Goal: Transaction & Acquisition: Download file/media

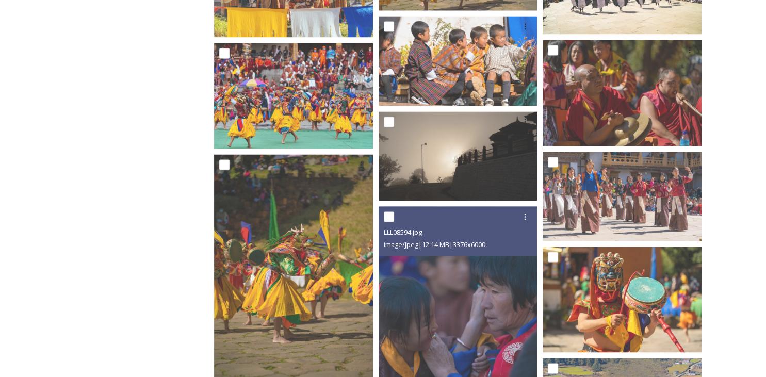
scroll to position [1612, 0]
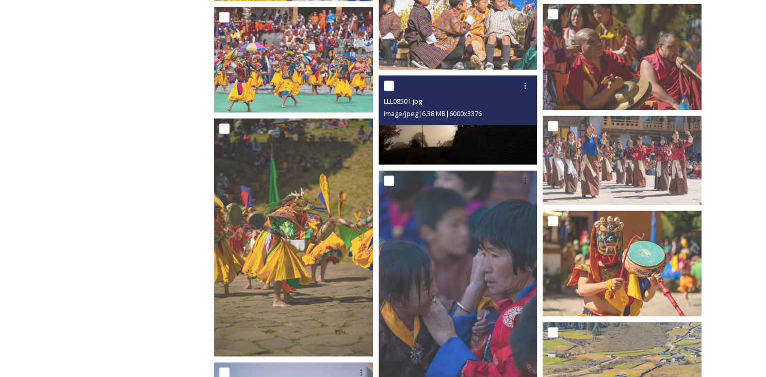
click at [444, 130] on img at bounding box center [458, 119] width 159 height 89
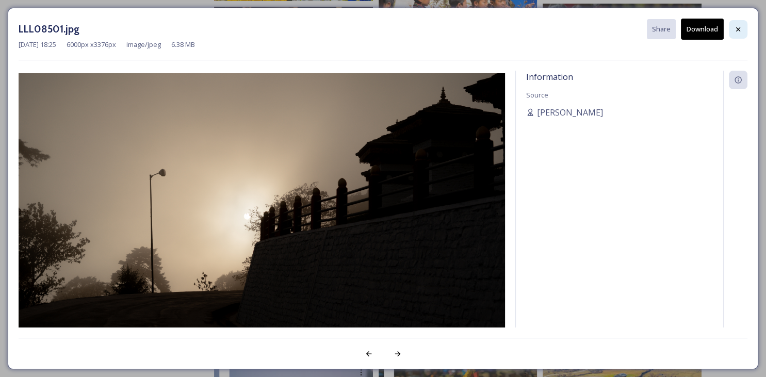
click at [740, 31] on icon at bounding box center [738, 29] width 8 height 8
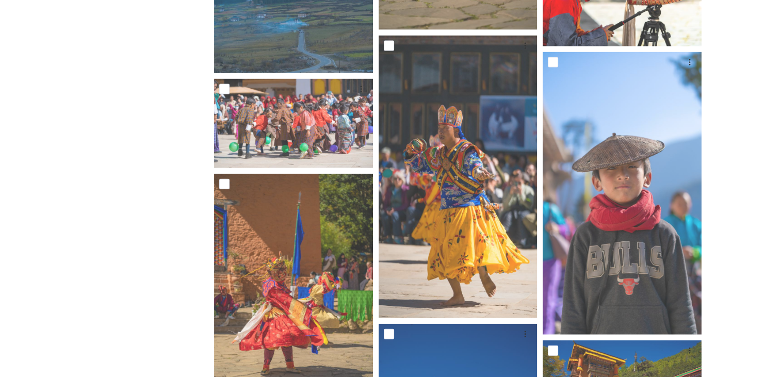
scroll to position [2279, 0]
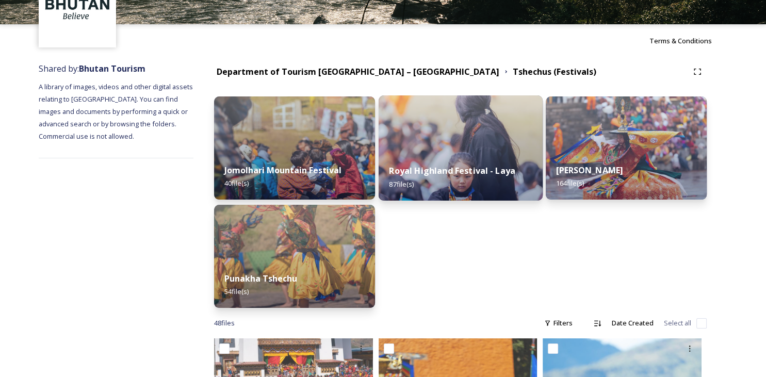
scroll to position [78, 0]
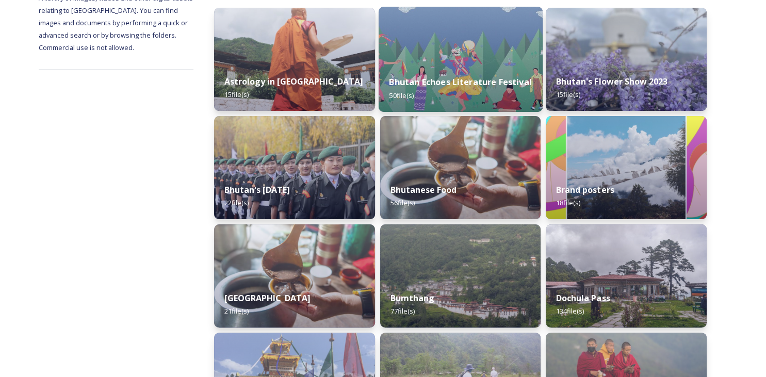
scroll to position [168, 0]
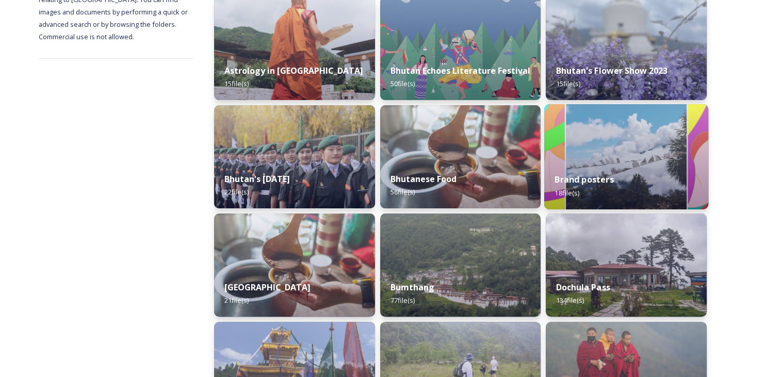
click at [614, 172] on div "Brand posters 18 file(s)" at bounding box center [626, 186] width 164 height 47
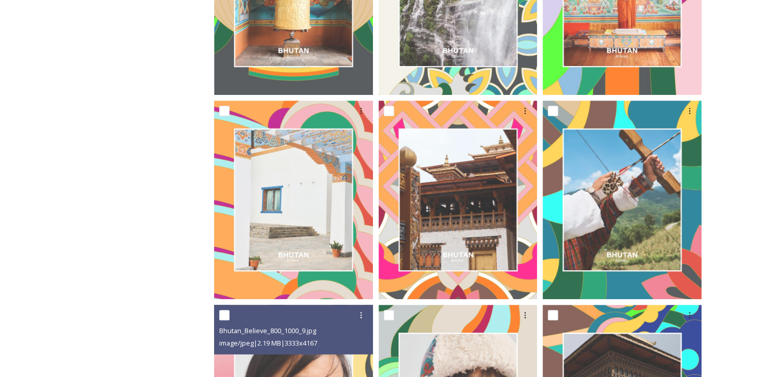
scroll to position [399, 0]
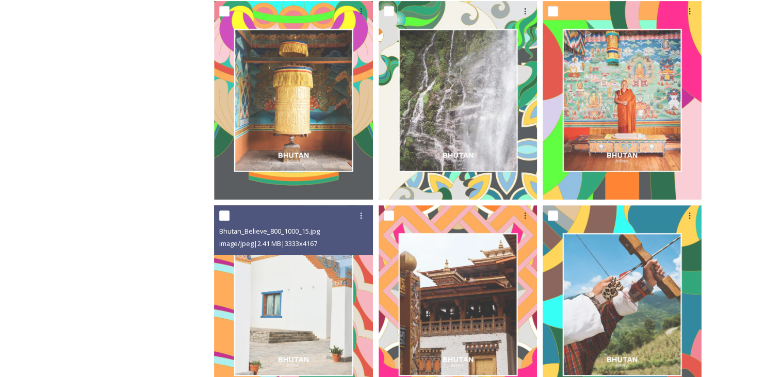
click at [317, 265] on img at bounding box center [293, 304] width 159 height 199
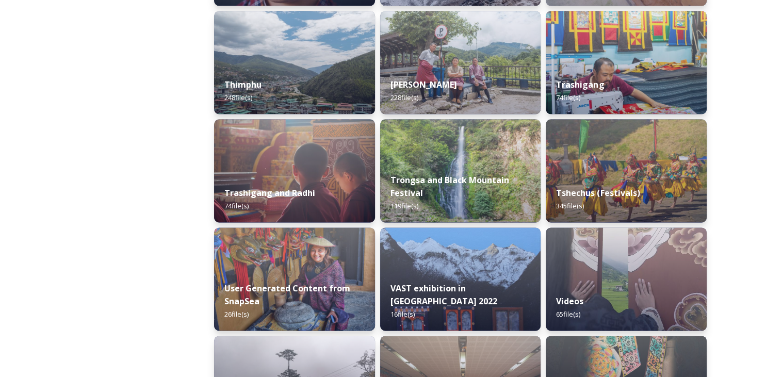
scroll to position [1239, 0]
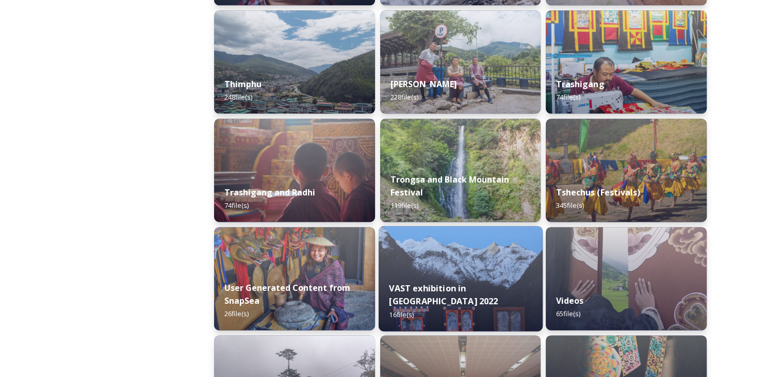
click at [466, 265] on img at bounding box center [461, 278] width 164 height 105
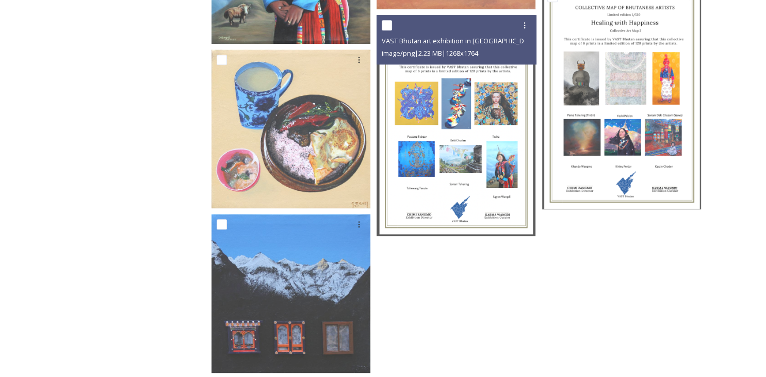
scroll to position [799, 0]
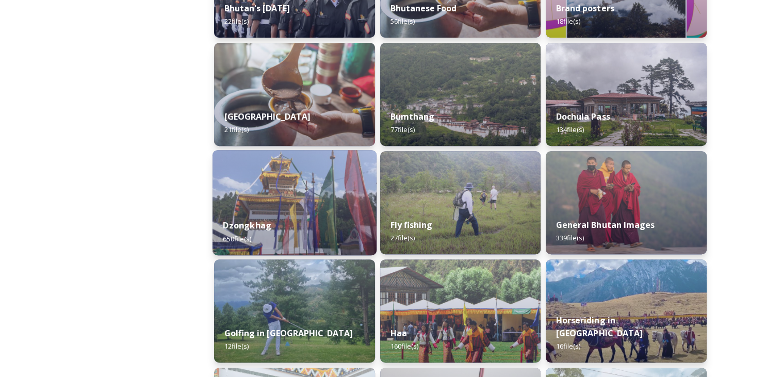
scroll to position [341, 0]
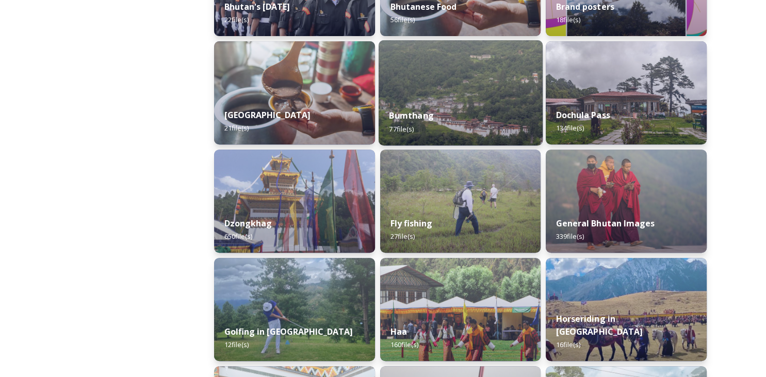
click at [453, 118] on div "Bumthang 77 file(s)" at bounding box center [461, 122] width 164 height 47
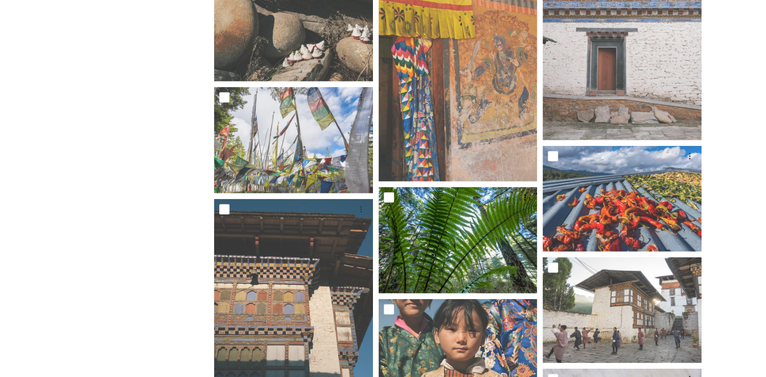
scroll to position [2865, 0]
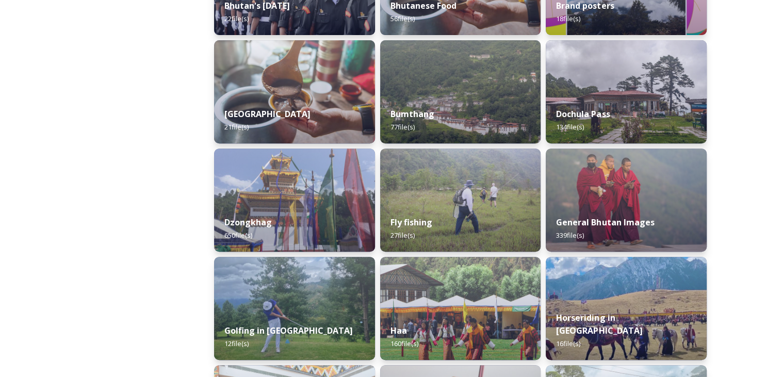
scroll to position [343, 0]
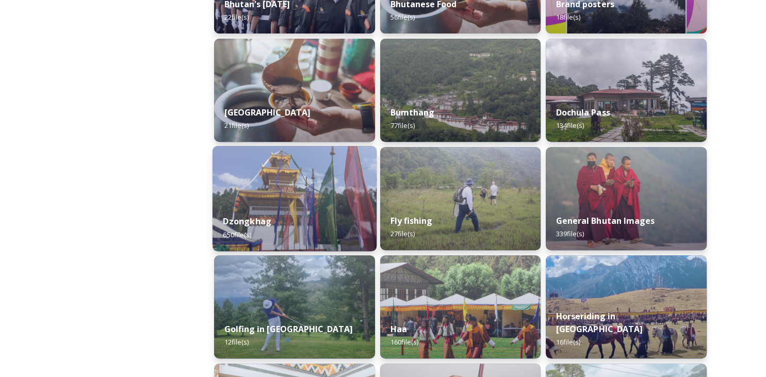
click at [242, 225] on strong "Dzongkhag" at bounding box center [247, 221] width 49 height 11
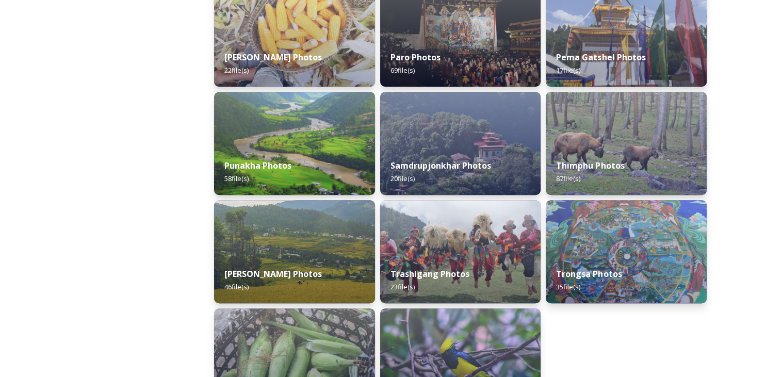
scroll to position [399, 0]
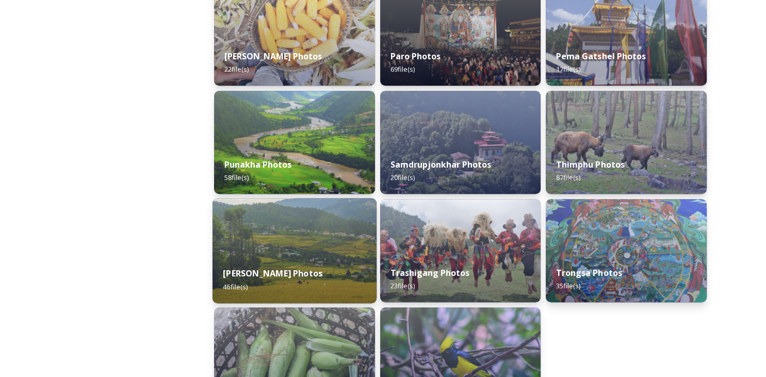
click at [286, 274] on strong "[PERSON_NAME] Photos" at bounding box center [273, 273] width 100 height 11
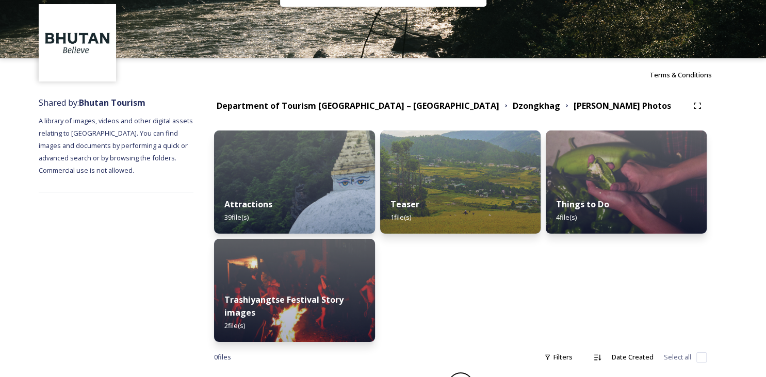
scroll to position [47, 0]
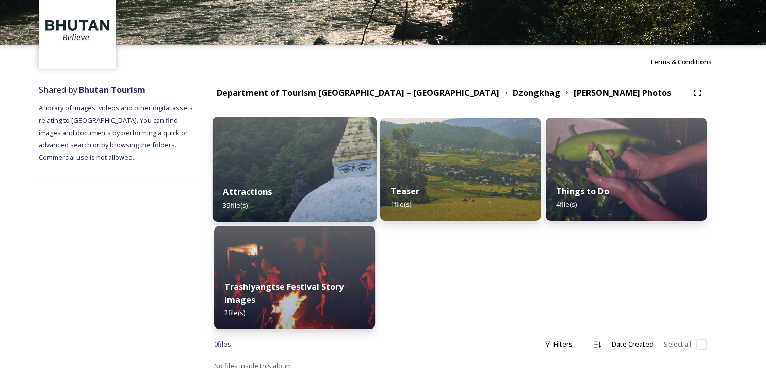
click at [245, 191] on strong "Attractions" at bounding box center [247, 191] width 49 height 11
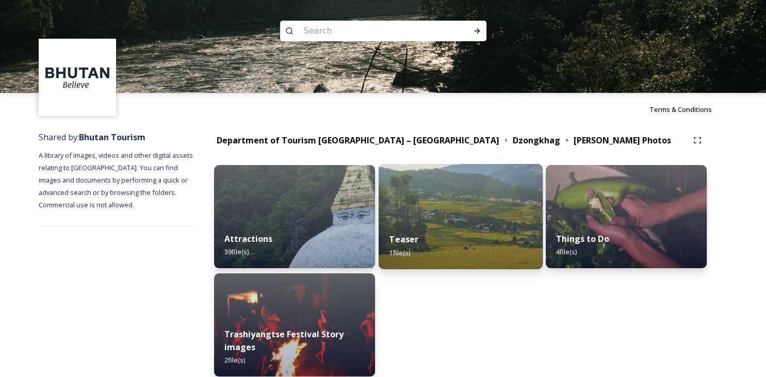
scroll to position [47, 0]
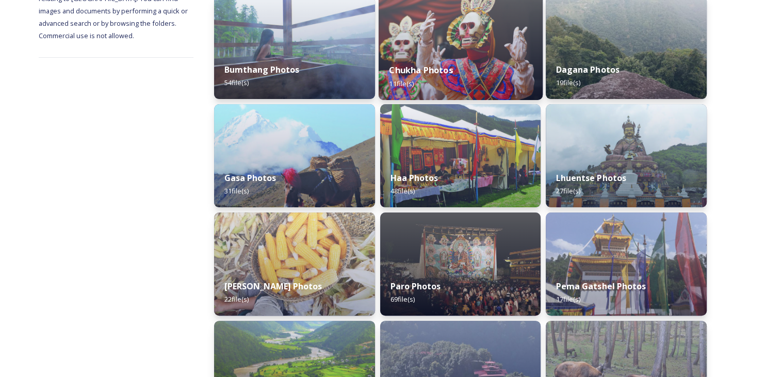
scroll to position [170, 0]
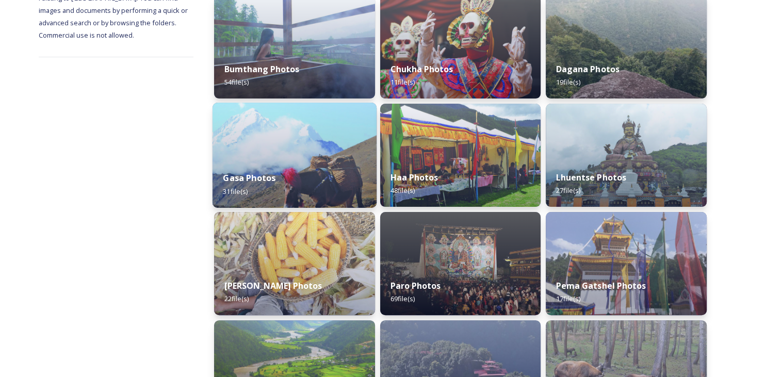
click at [292, 170] on div "Gasa Photos 31 file(s)" at bounding box center [295, 184] width 164 height 47
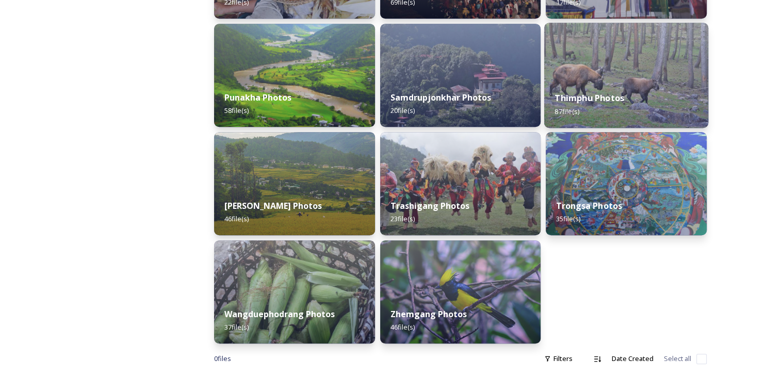
scroll to position [481, 0]
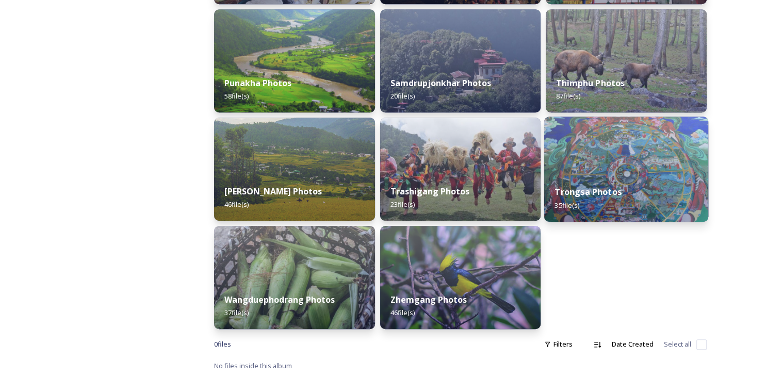
click at [598, 198] on div "Trongsa Photos 35 file(s)" at bounding box center [626, 198] width 164 height 47
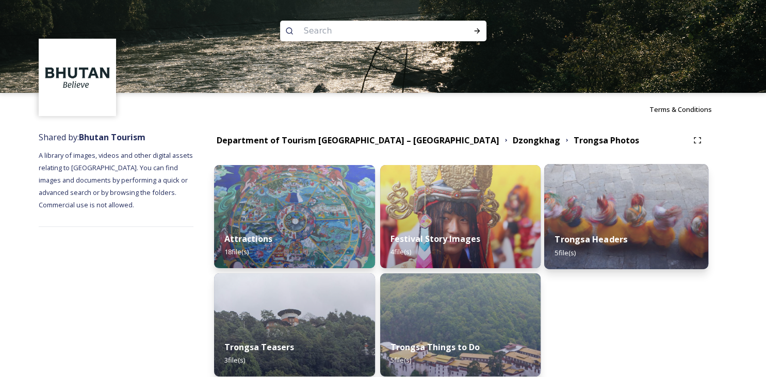
scroll to position [47, 0]
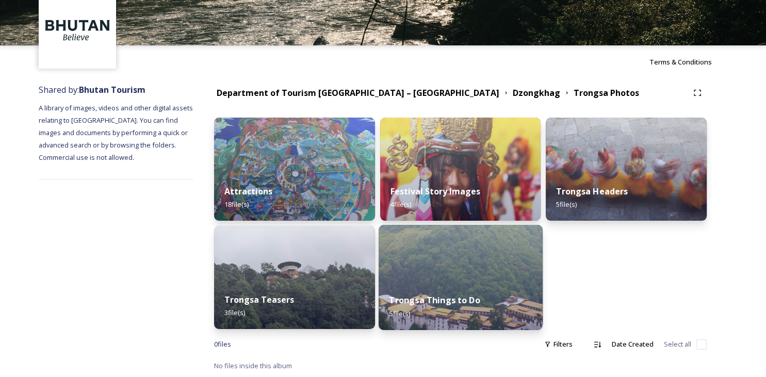
click at [433, 299] on strong "Trongsa Things to Do" at bounding box center [434, 300] width 91 height 11
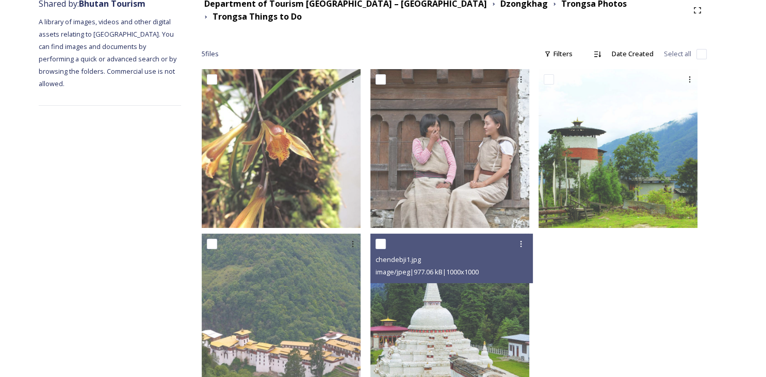
scroll to position [165, 0]
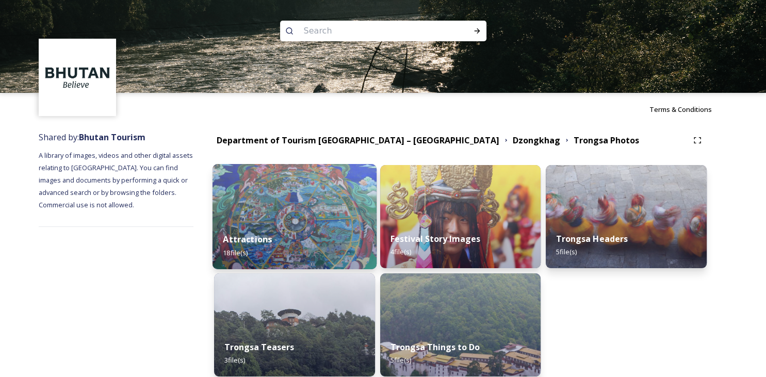
scroll to position [47, 0]
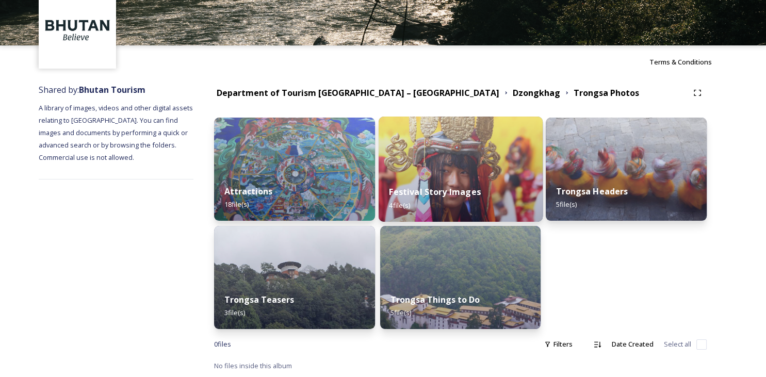
click at [467, 192] on strong "Festival Story Images" at bounding box center [434, 191] width 91 height 11
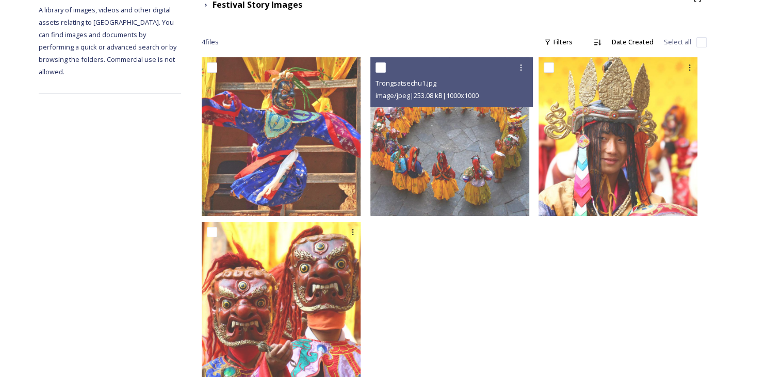
scroll to position [165, 0]
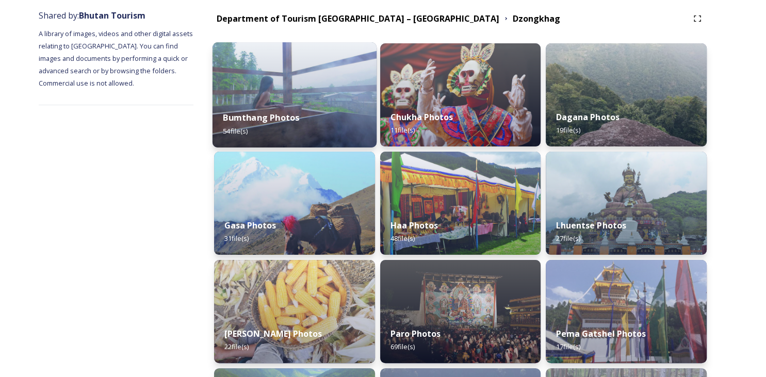
scroll to position [122, 0]
click at [255, 113] on strong "Bumthang Photos" at bounding box center [261, 116] width 76 height 11
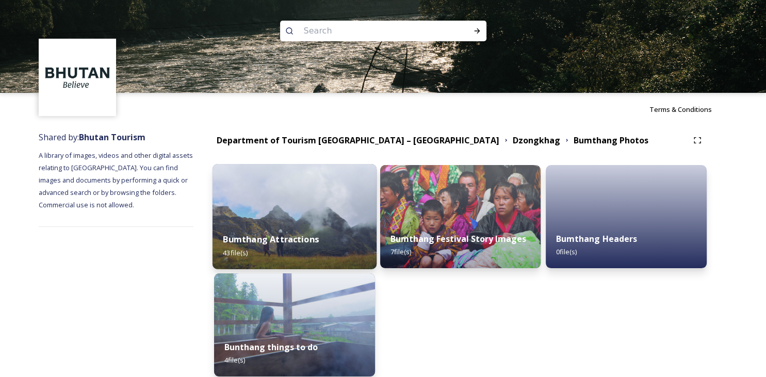
click at [292, 238] on strong "Bumthang Attractions" at bounding box center [271, 239] width 96 height 11
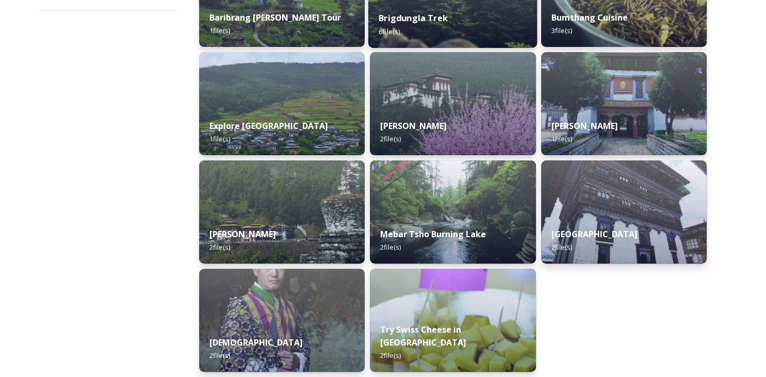
scroll to position [248, 0]
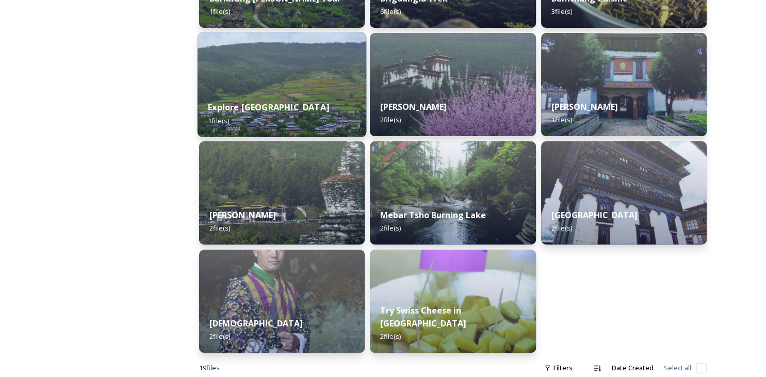
click at [286, 90] on div "Explore Ura valley 1 file(s)" at bounding box center [281, 113] width 169 height 47
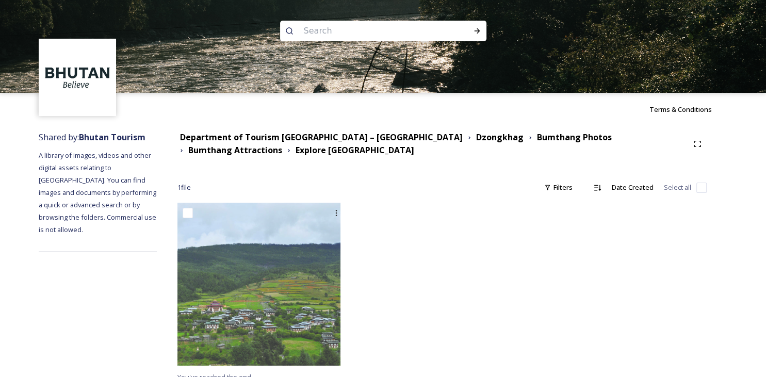
scroll to position [11, 0]
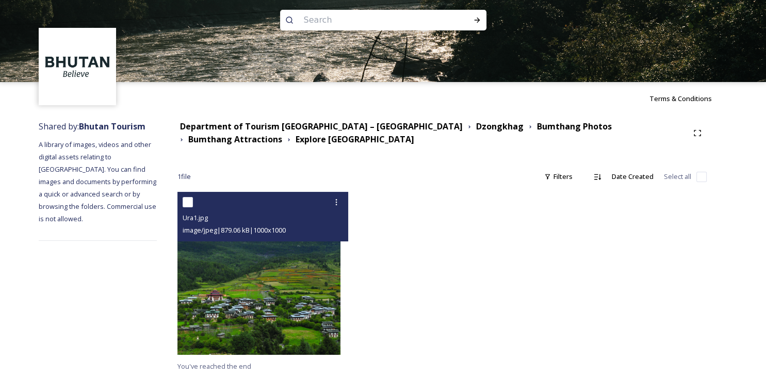
click at [305, 282] on img at bounding box center [259, 273] width 163 height 163
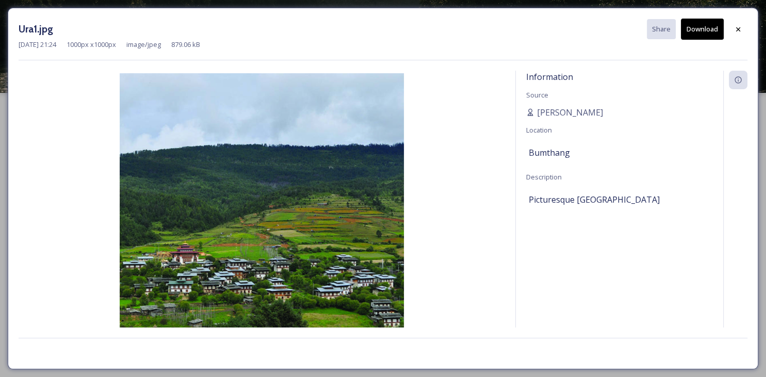
scroll to position [0, 0]
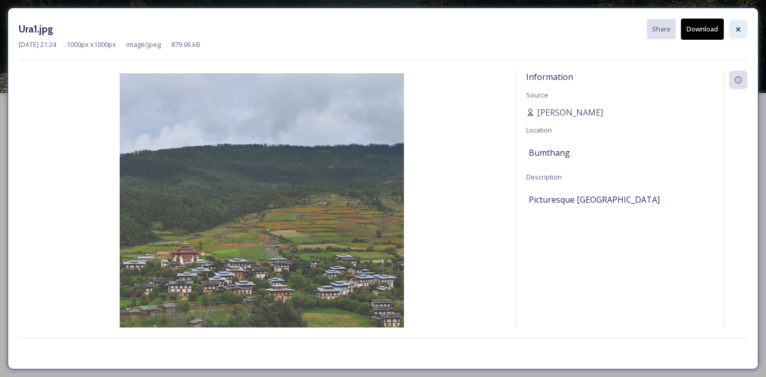
click at [739, 32] on icon at bounding box center [738, 29] width 8 height 8
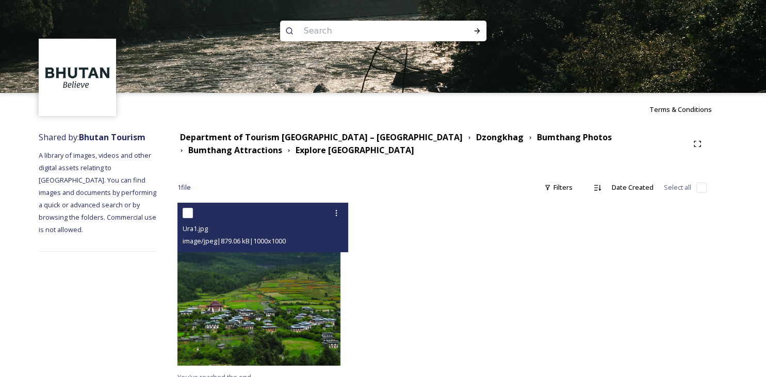
click at [294, 295] on img at bounding box center [259, 284] width 163 height 163
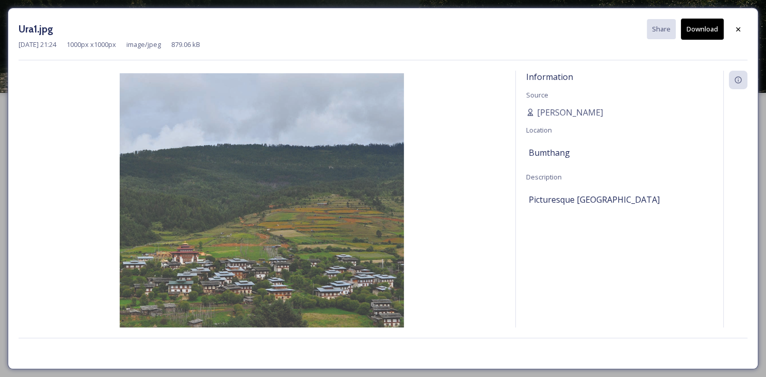
click at [707, 29] on button "Download" at bounding box center [702, 29] width 43 height 21
click at [741, 29] on icon at bounding box center [738, 29] width 8 height 8
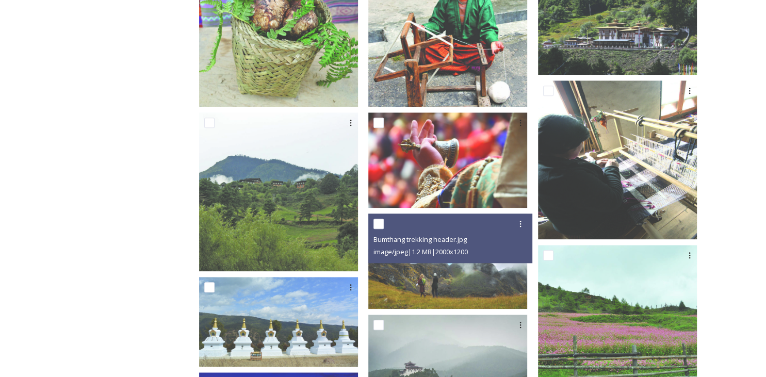
scroll to position [1208, 0]
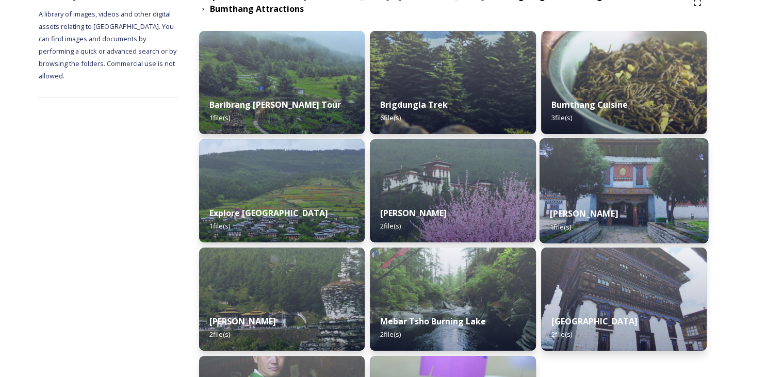
scroll to position [140, 0]
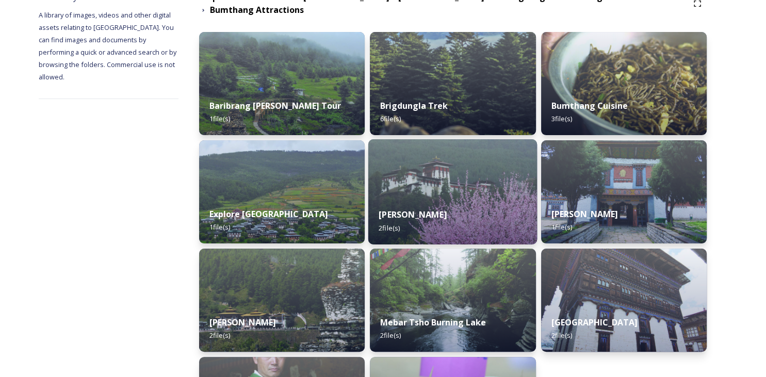
click at [410, 209] on strong "[PERSON_NAME]" at bounding box center [413, 214] width 68 height 11
